Goal: Task Accomplishment & Management: Use online tool/utility

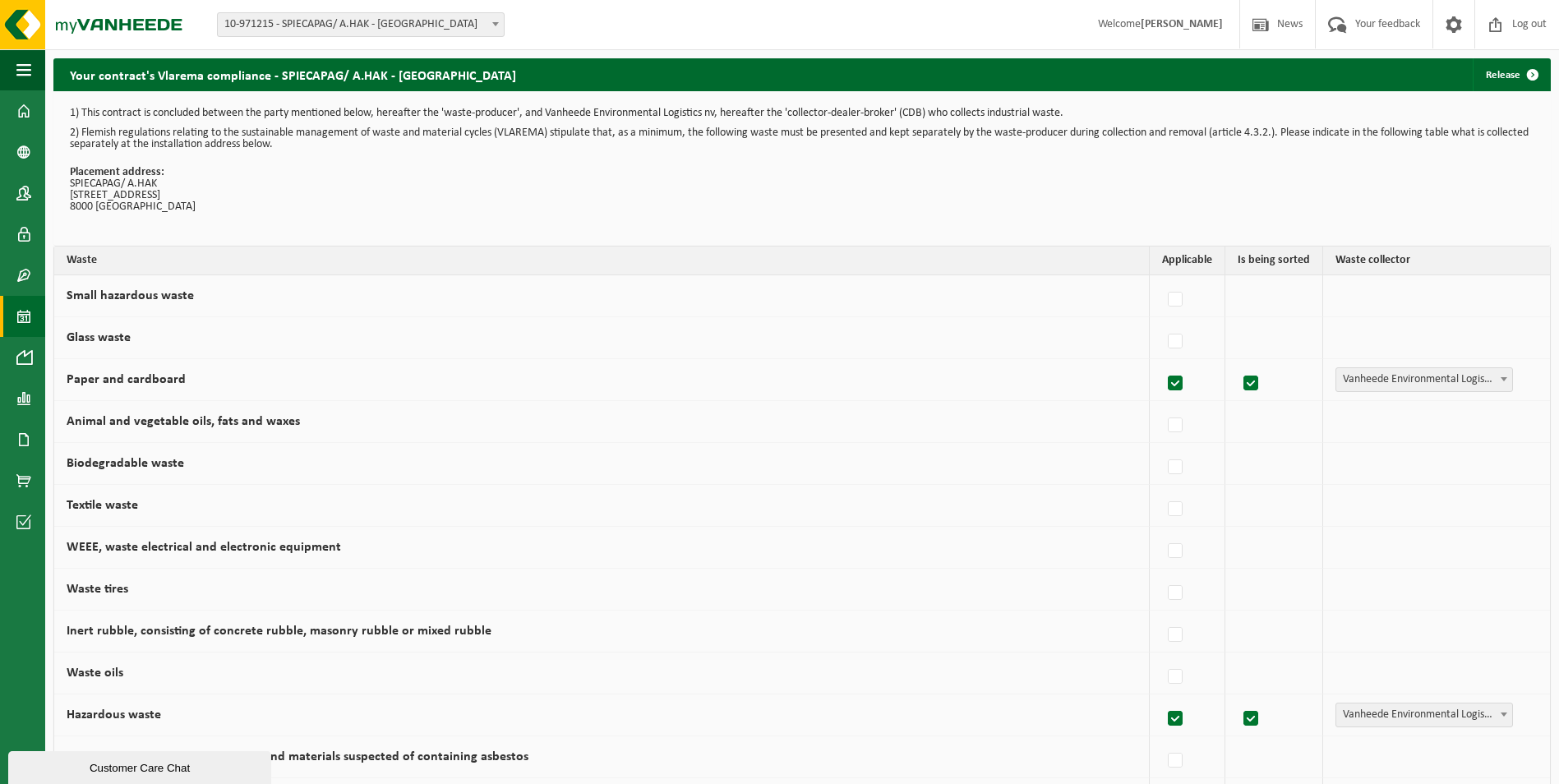
click at [21, 315] on span at bounding box center [23, 316] width 14 height 42
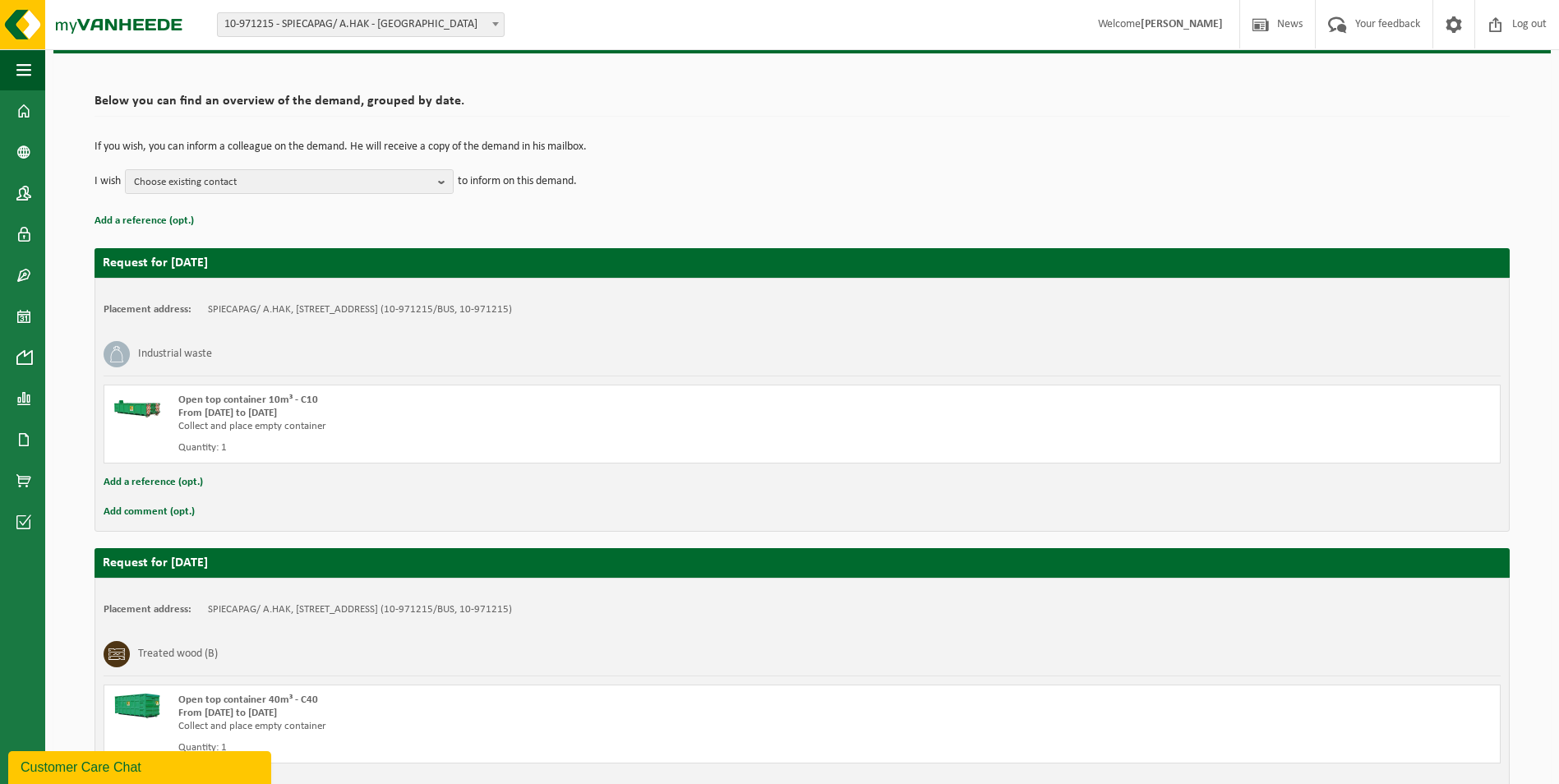
scroll to position [221, 0]
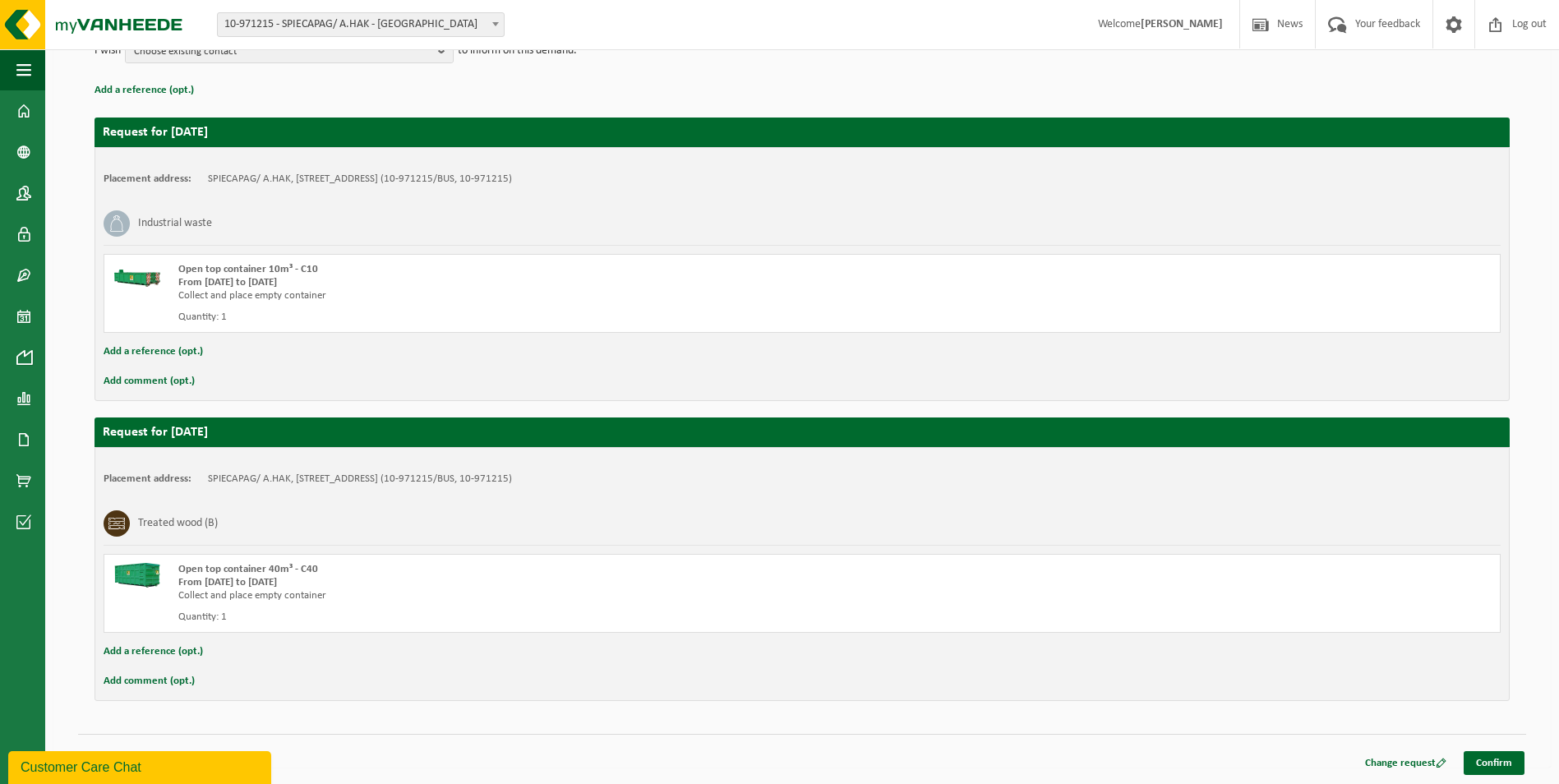
drag, startPoint x: 1488, startPoint y: 760, endPoint x: 984, endPoint y: 588, distance: 532.5
click at [1488, 759] on link "Confirm" at bounding box center [1493, 763] width 61 height 24
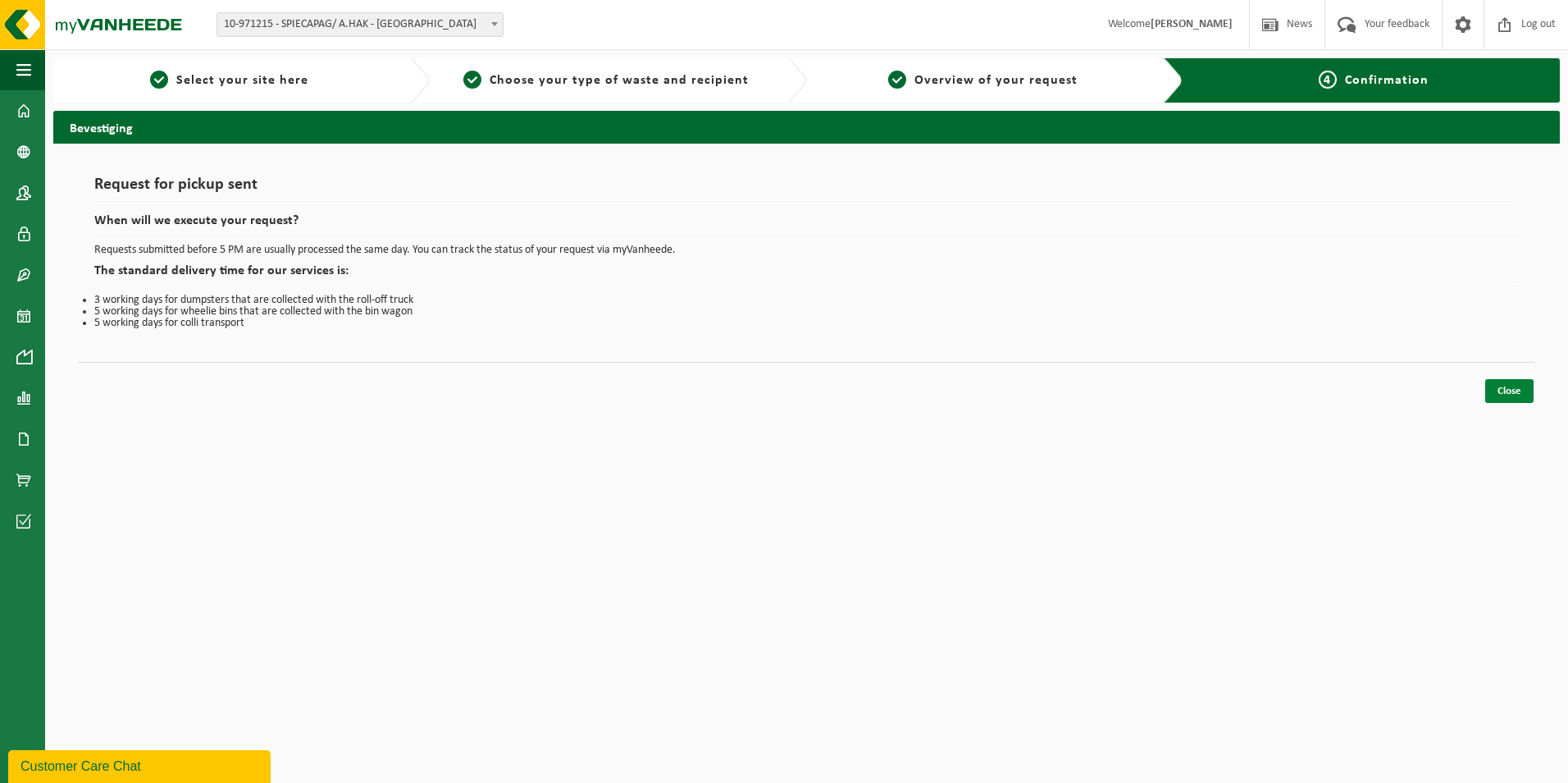
click at [1511, 388] on link "Close" at bounding box center [1509, 391] width 48 height 24
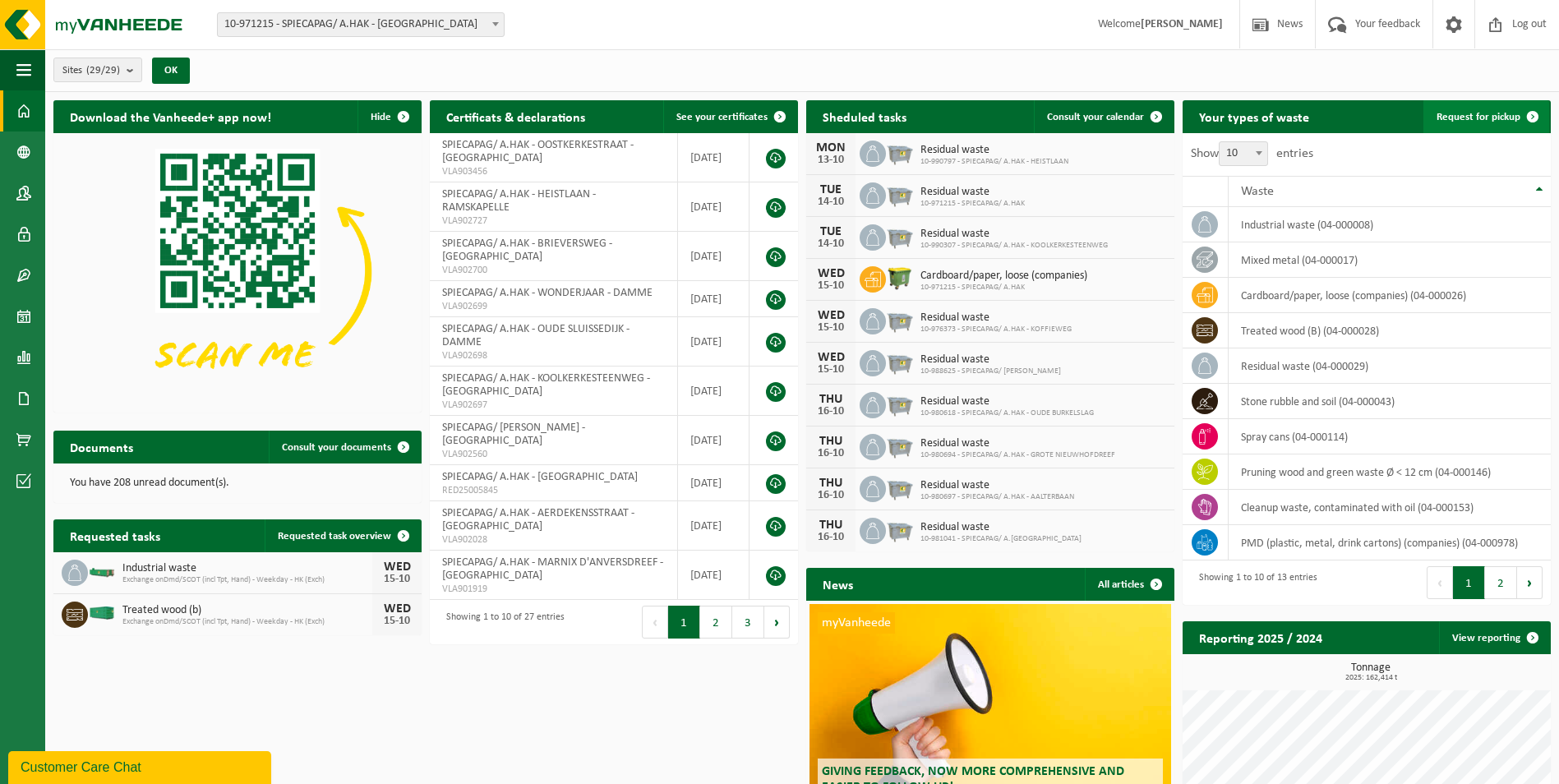
click at [1468, 109] on link "Request for pickup" at bounding box center [1487, 117] width 126 height 33
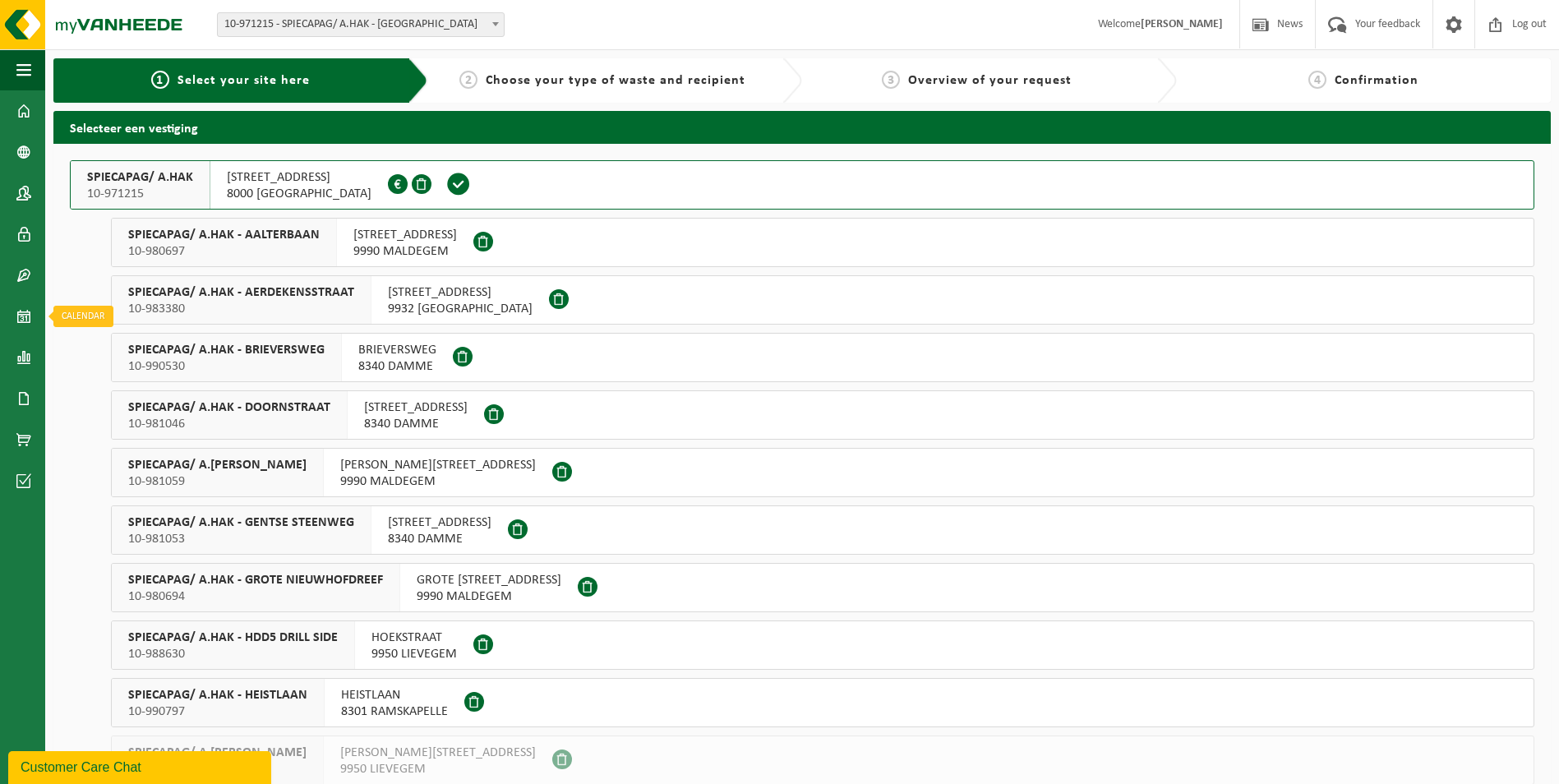
click at [21, 319] on span at bounding box center [23, 316] width 14 height 42
